Goal: Task Accomplishment & Management: Use online tool/utility

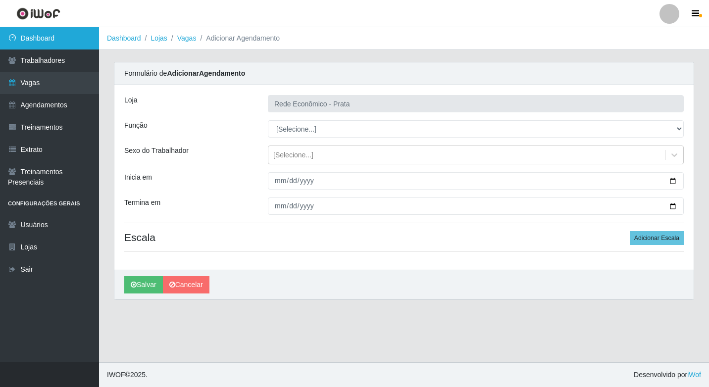
click at [54, 37] on link "Dashboard" at bounding box center [49, 38] width 99 height 22
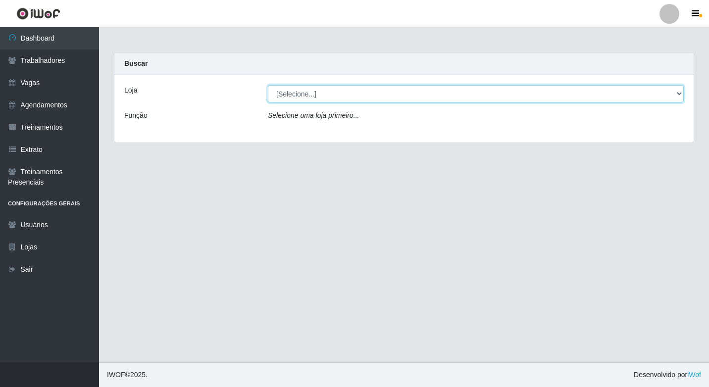
click at [681, 94] on select "[Selecione...] Rede Econômico - Prata" at bounding box center [476, 93] width 416 height 17
select select "192"
click at [268, 85] on select "[Selecione...] Rede Econômico - Prata" at bounding box center [476, 93] width 416 height 17
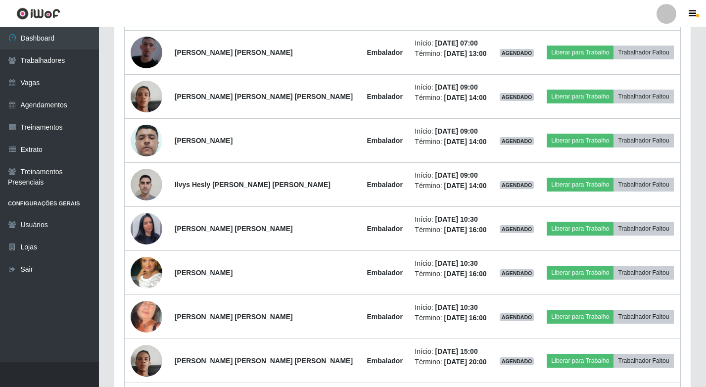
scroll to position [485, 0]
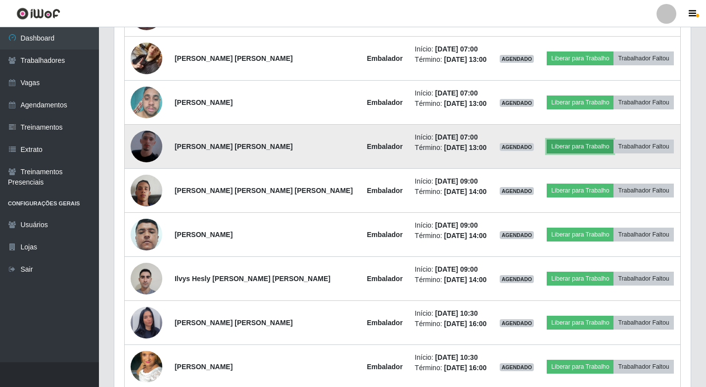
click at [577, 146] on button "Liberar para Trabalho" at bounding box center [580, 147] width 67 height 14
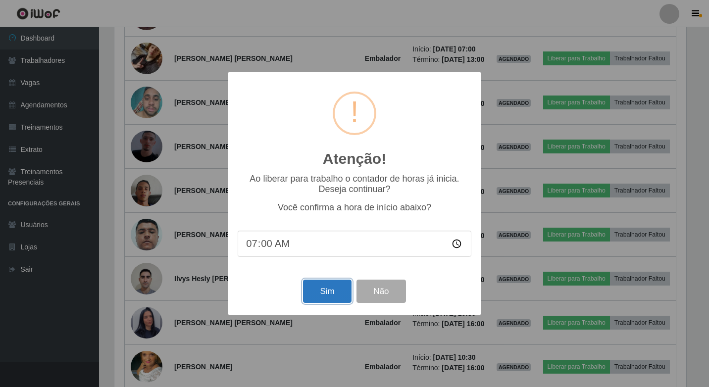
click at [334, 290] on button "Sim" at bounding box center [327, 291] width 48 height 23
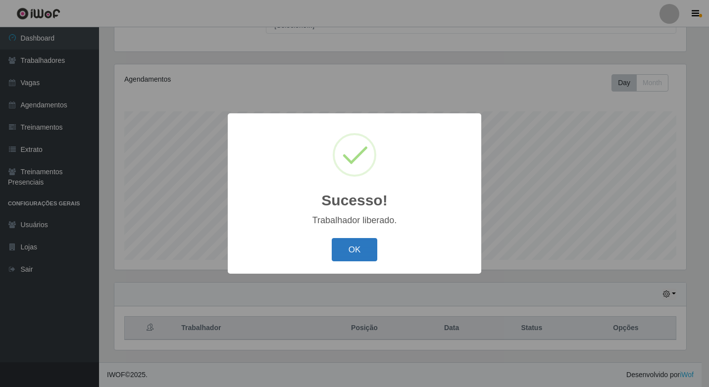
click at [361, 251] on button "OK" at bounding box center [355, 249] width 46 height 23
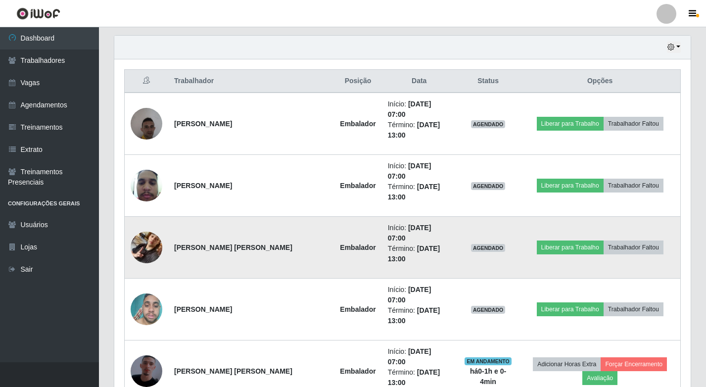
scroll to position [341, 0]
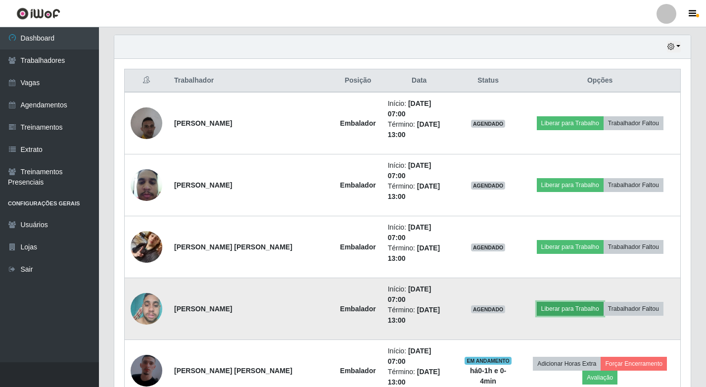
click at [566, 302] on button "Liberar para Trabalho" at bounding box center [570, 309] width 67 height 14
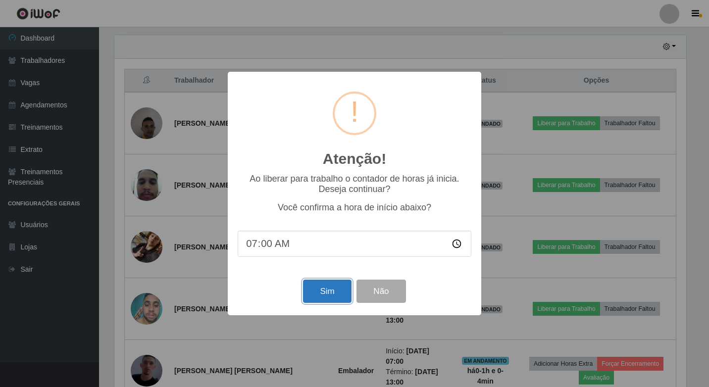
click at [324, 290] on button "Sim" at bounding box center [327, 291] width 48 height 23
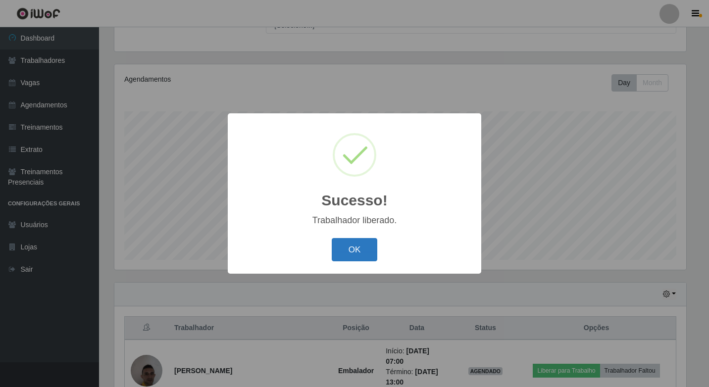
click at [346, 250] on button "OK" at bounding box center [355, 249] width 46 height 23
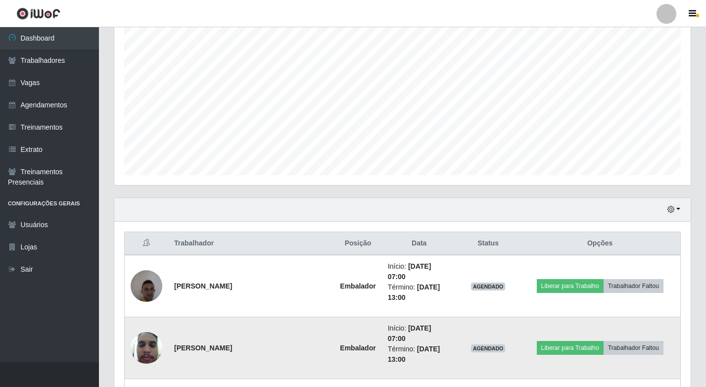
scroll to position [341, 0]
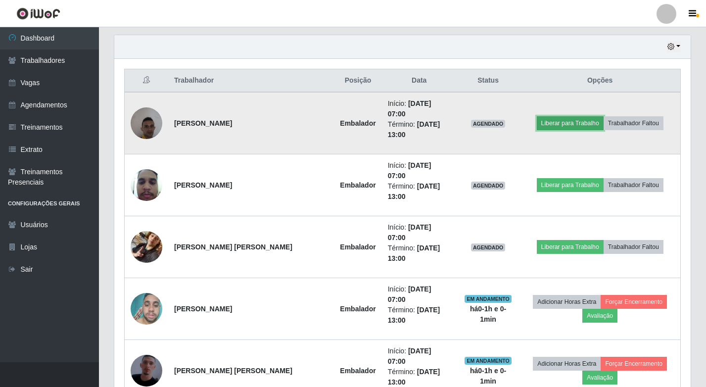
click at [570, 116] on button "Liberar para Trabalho" at bounding box center [570, 123] width 67 height 14
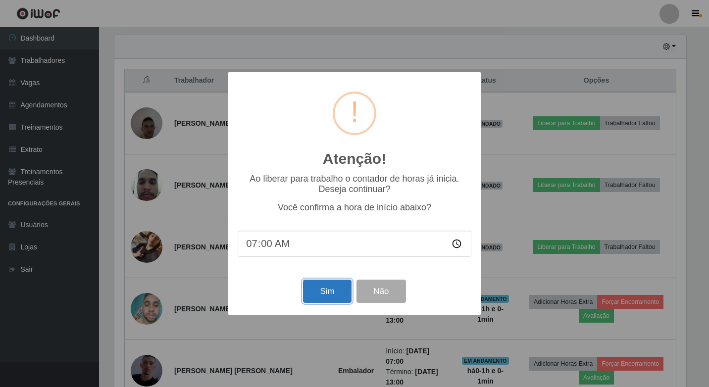
click at [331, 301] on button "Sim" at bounding box center [327, 291] width 48 height 23
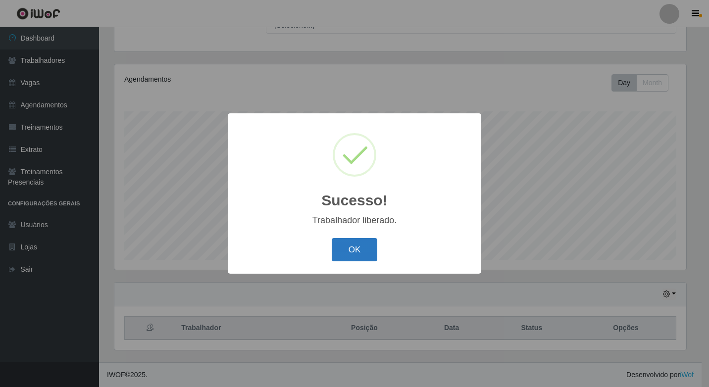
click at [350, 254] on button "OK" at bounding box center [355, 249] width 46 height 23
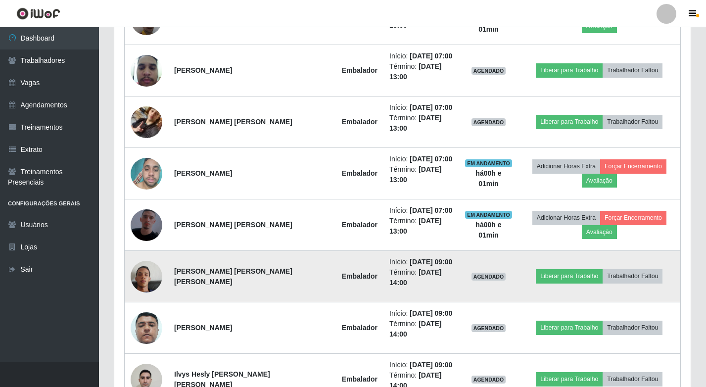
scroll to position [391, 0]
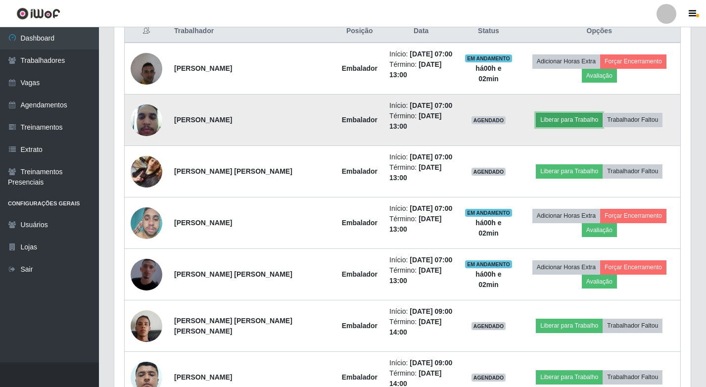
click at [546, 123] on button "Liberar para Trabalho" at bounding box center [569, 120] width 67 height 14
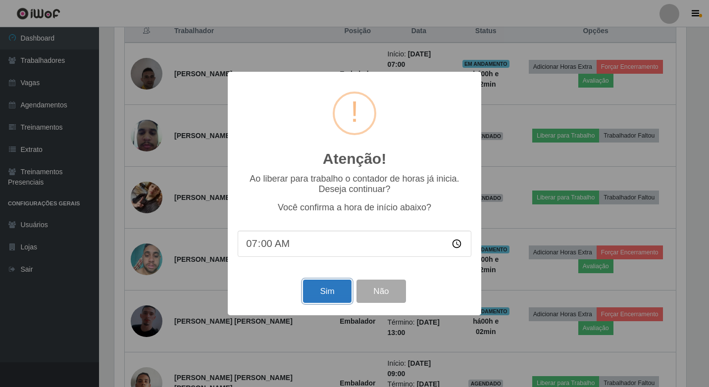
click at [330, 294] on button "Sim" at bounding box center [327, 291] width 48 height 23
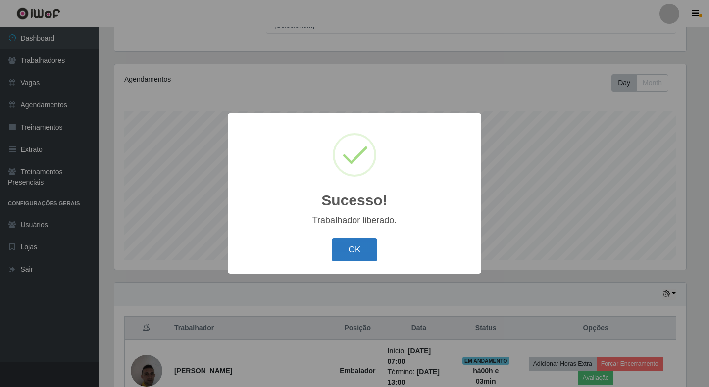
click at [343, 242] on button "OK" at bounding box center [355, 249] width 46 height 23
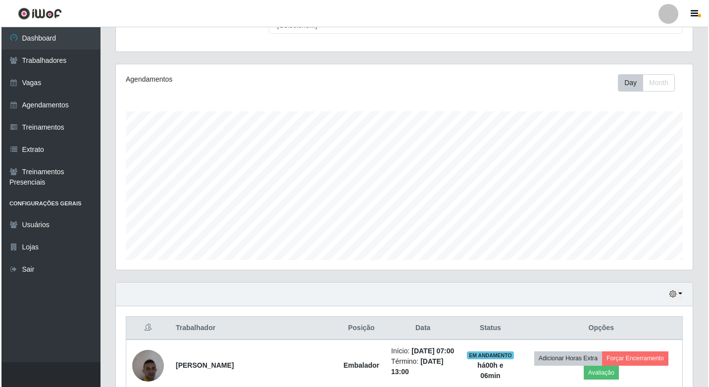
scroll to position [292, 0]
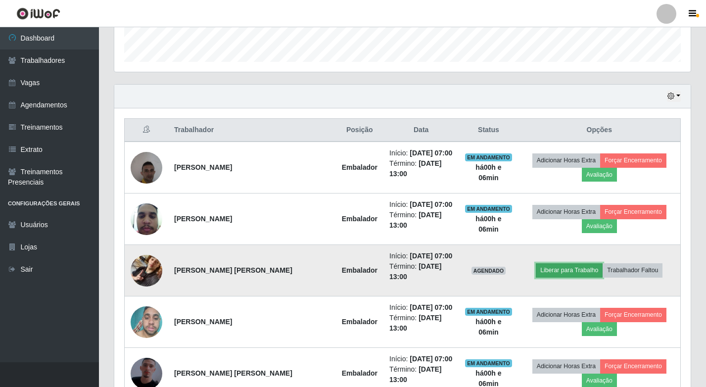
click at [568, 268] on button "Liberar para Trabalho" at bounding box center [569, 270] width 67 height 14
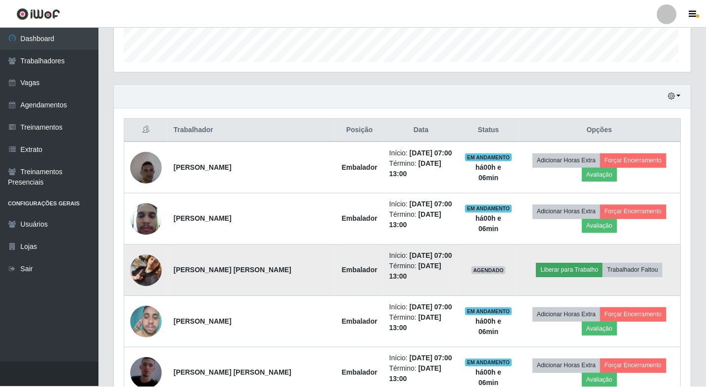
scroll to position [205, 572]
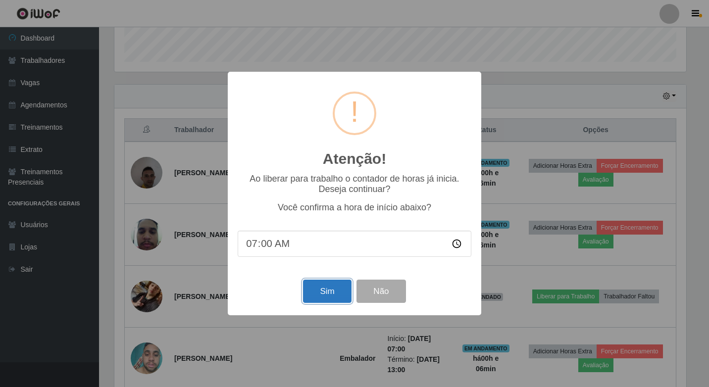
click at [326, 299] on button "Sim" at bounding box center [327, 291] width 48 height 23
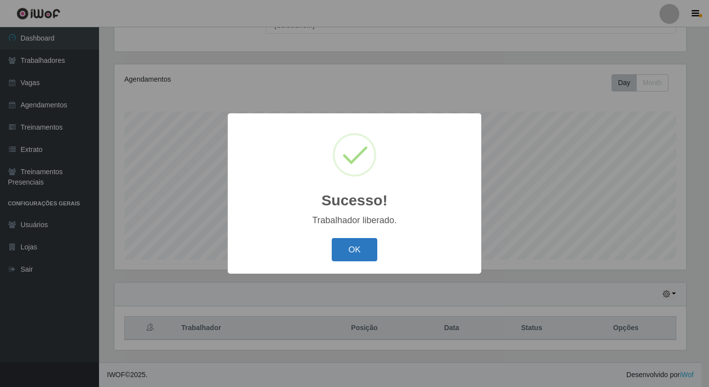
click at [353, 257] on button "OK" at bounding box center [355, 249] width 46 height 23
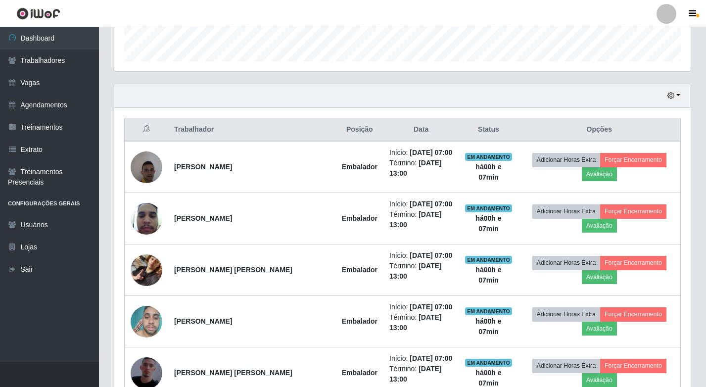
scroll to position [391, 0]
